Goal: Find specific page/section: Find specific page/section

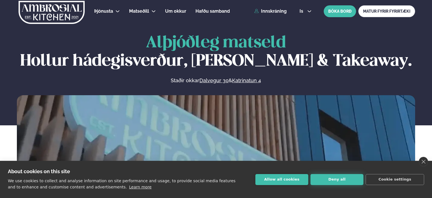
click at [325, 183] on button "Deny all" at bounding box center [336, 179] width 53 height 11
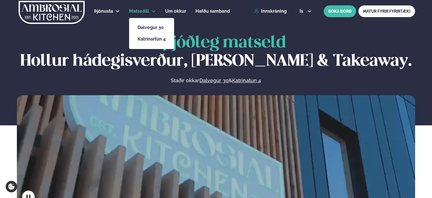
click at [146, 12] on span "Matseðill" at bounding box center [139, 10] width 20 height 5
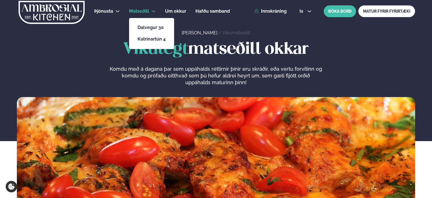
click at [142, 31] on li "Dalvegur 30" at bounding box center [151, 28] width 37 height 12
click at [143, 29] on link "Dalvegur 30" at bounding box center [151, 27] width 28 height 4
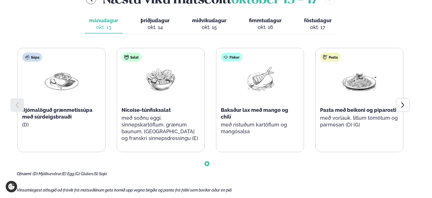
scroll to position [158, 0]
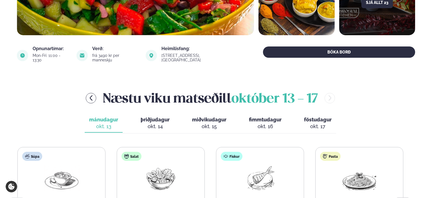
click at [158, 117] on span "þriðjudagur" at bounding box center [155, 119] width 29 height 6
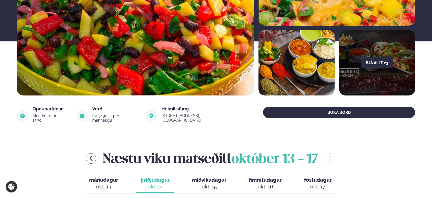
scroll to position [0, 0]
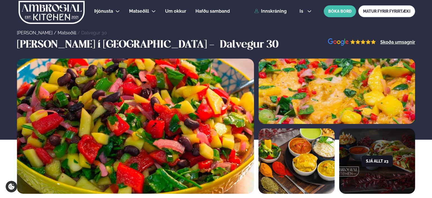
click at [388, 157] on button "Sjá allt 23" at bounding box center [376, 160] width 31 height 11
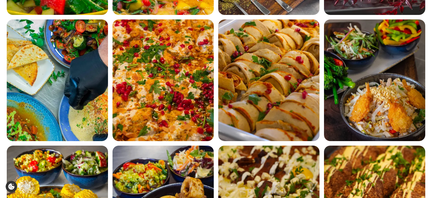
scroll to position [4, 0]
